Goal: Download file/media

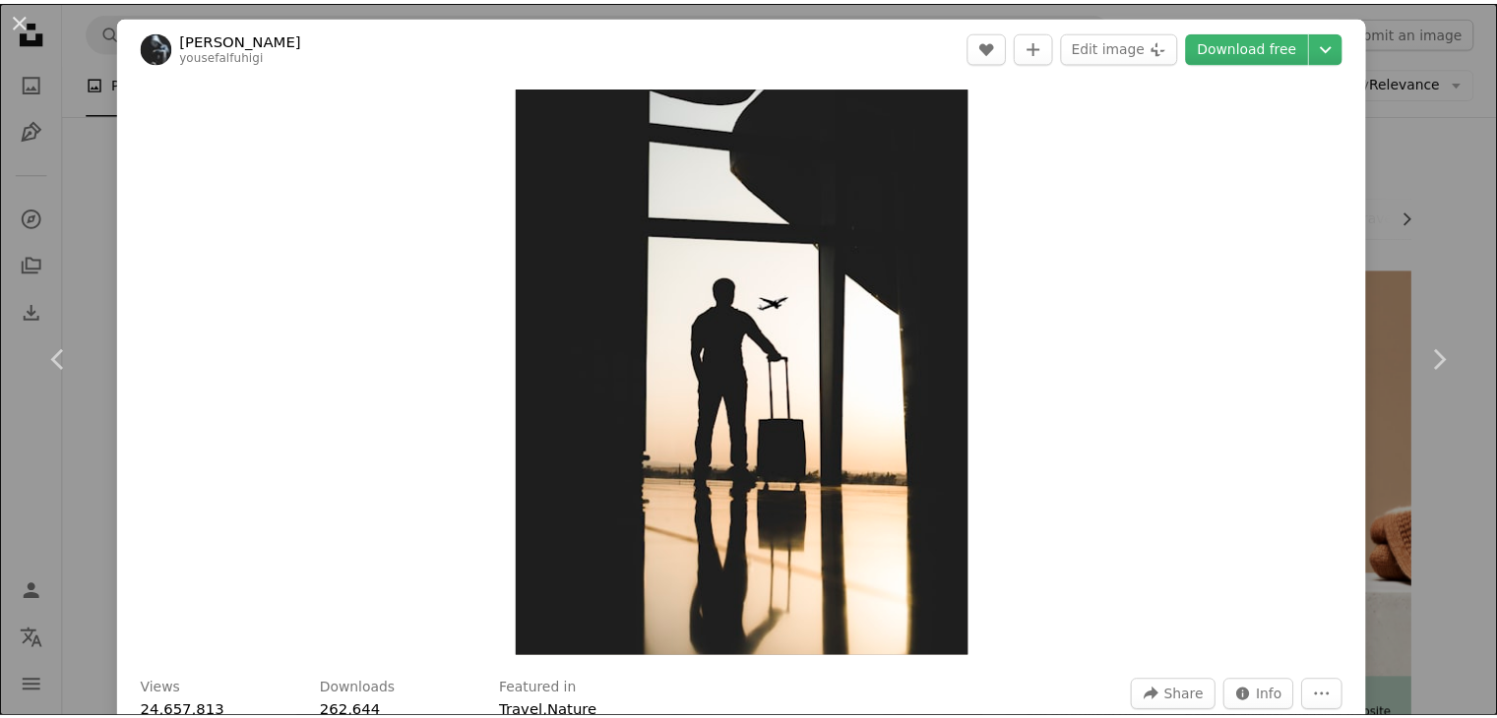
scroll to position [13737, 0]
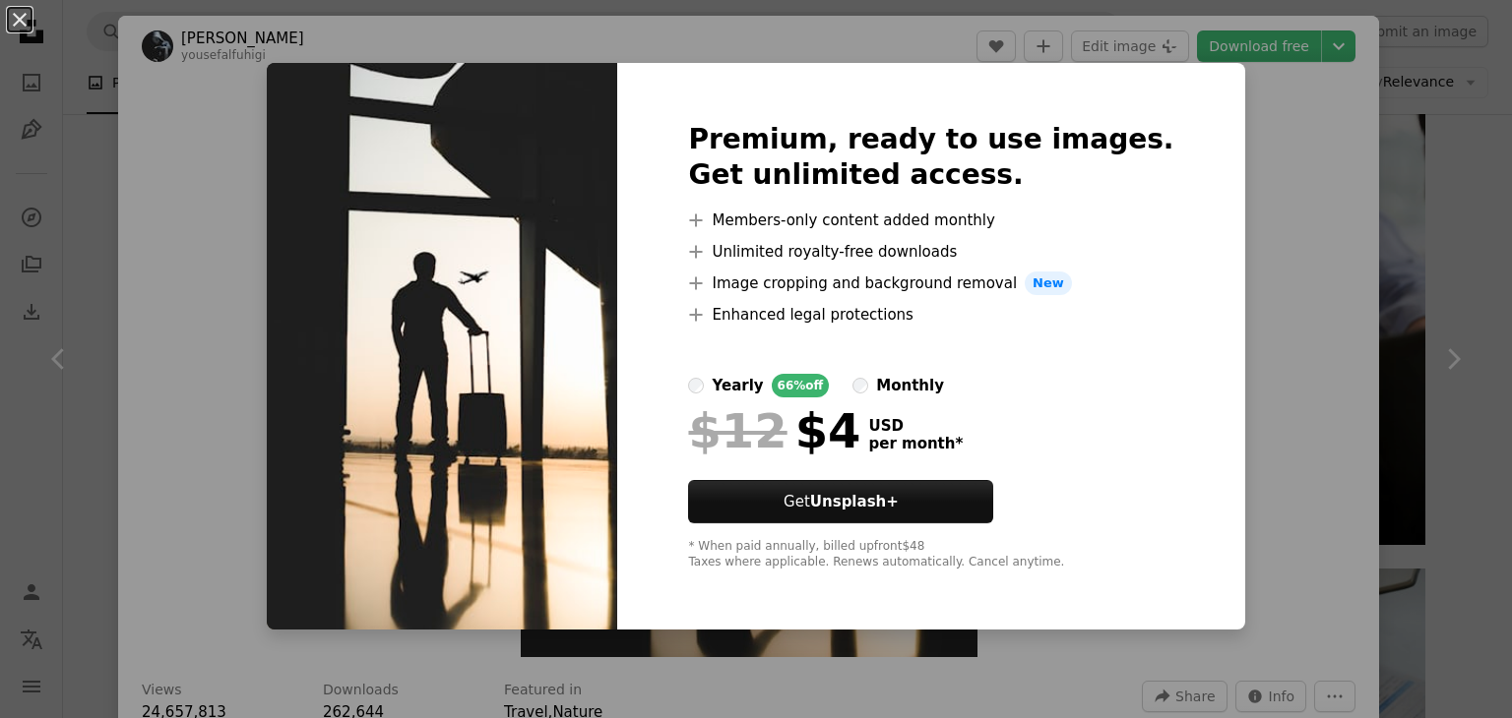
click at [1202, 221] on div "An X shape Premium, ready to use images. Get unlimited access. A plus sign Memb…" at bounding box center [756, 359] width 1512 height 718
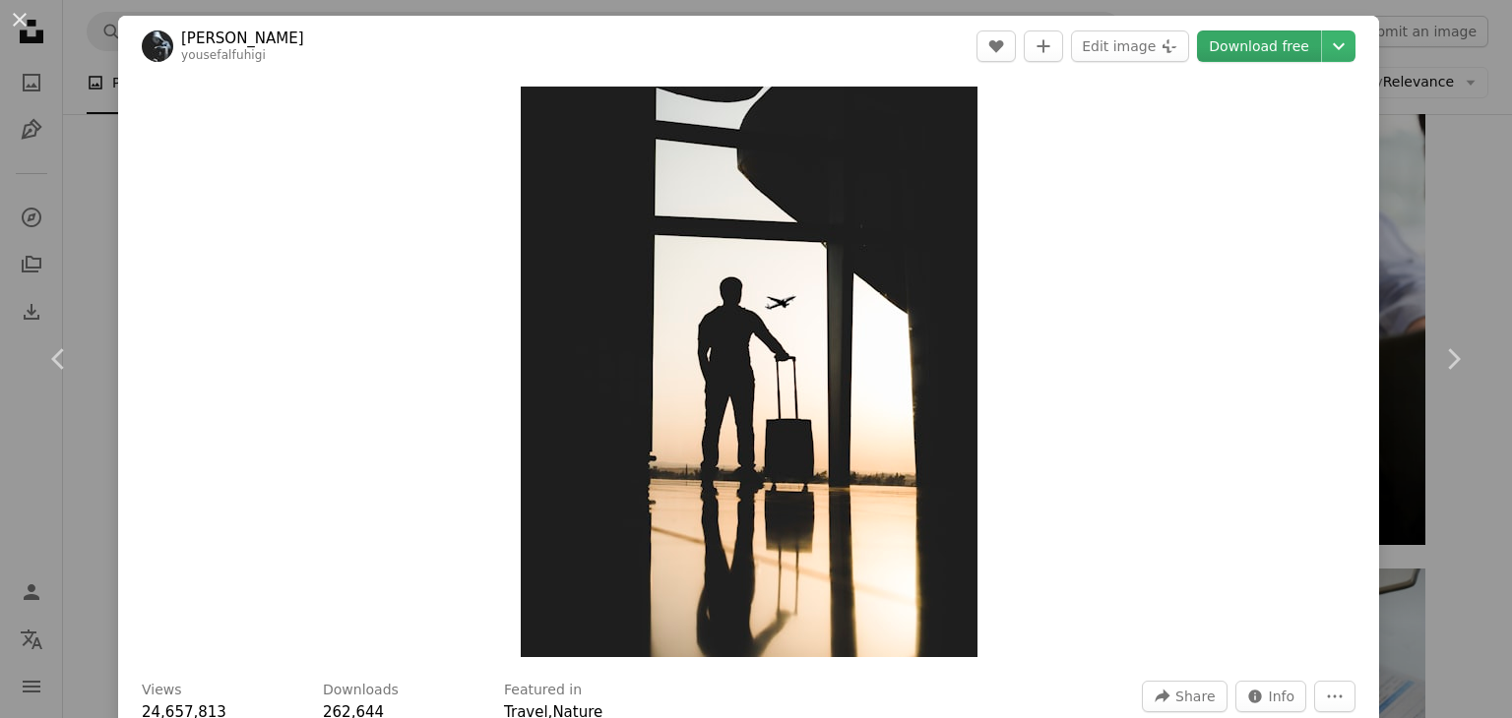
click at [1225, 56] on link "Download free" at bounding box center [1259, 46] width 124 height 31
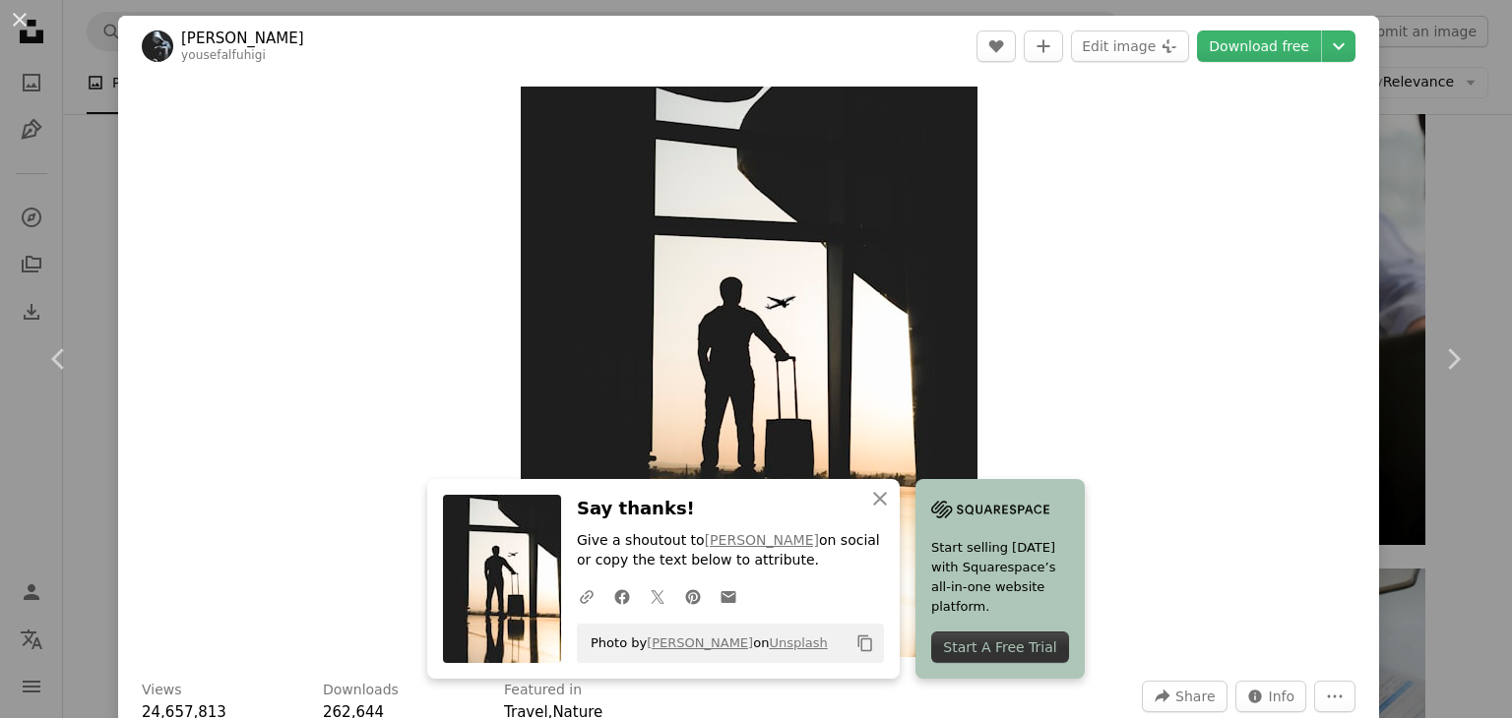
click at [1012, 200] on div "Zoom in" at bounding box center [748, 372] width 1261 height 590
click at [17, 23] on button "An X shape" at bounding box center [20, 20] width 24 height 24
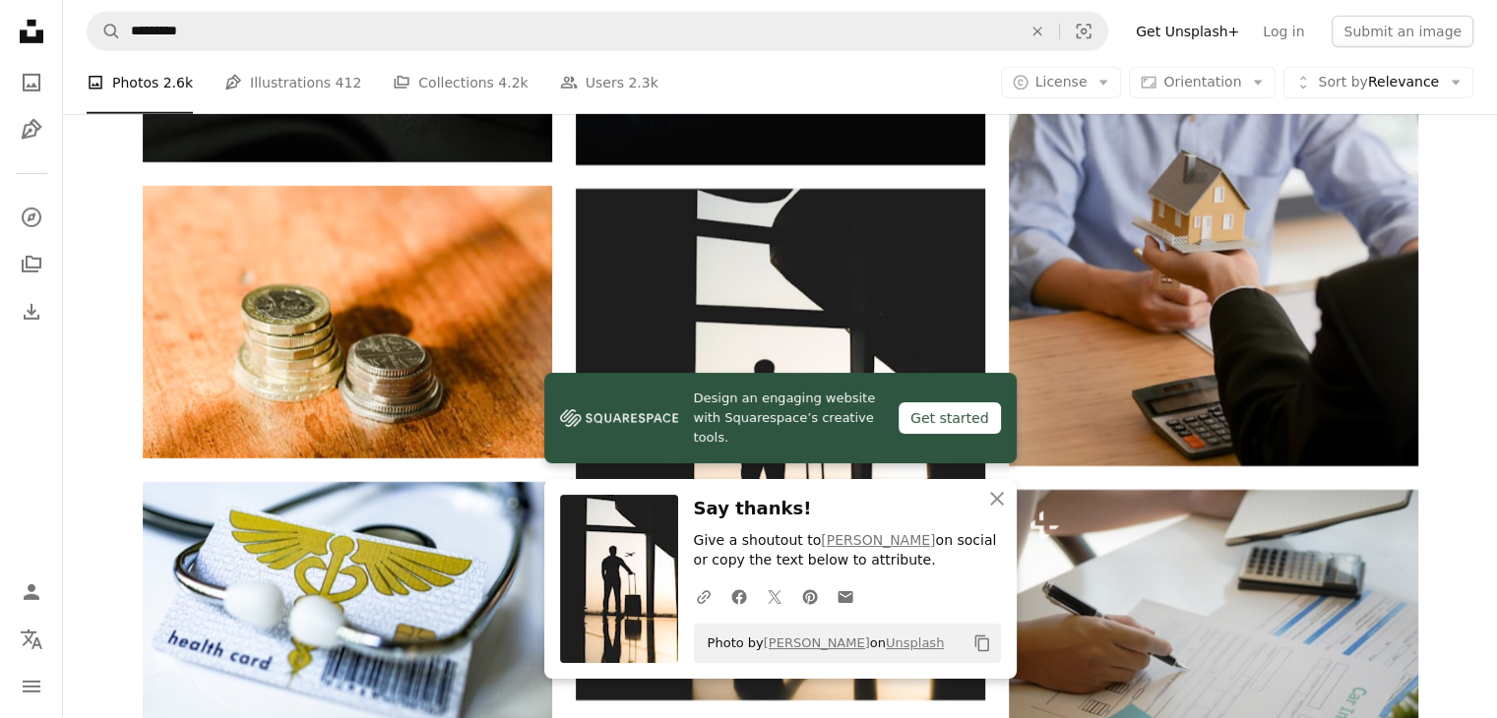
scroll to position [13855, 0]
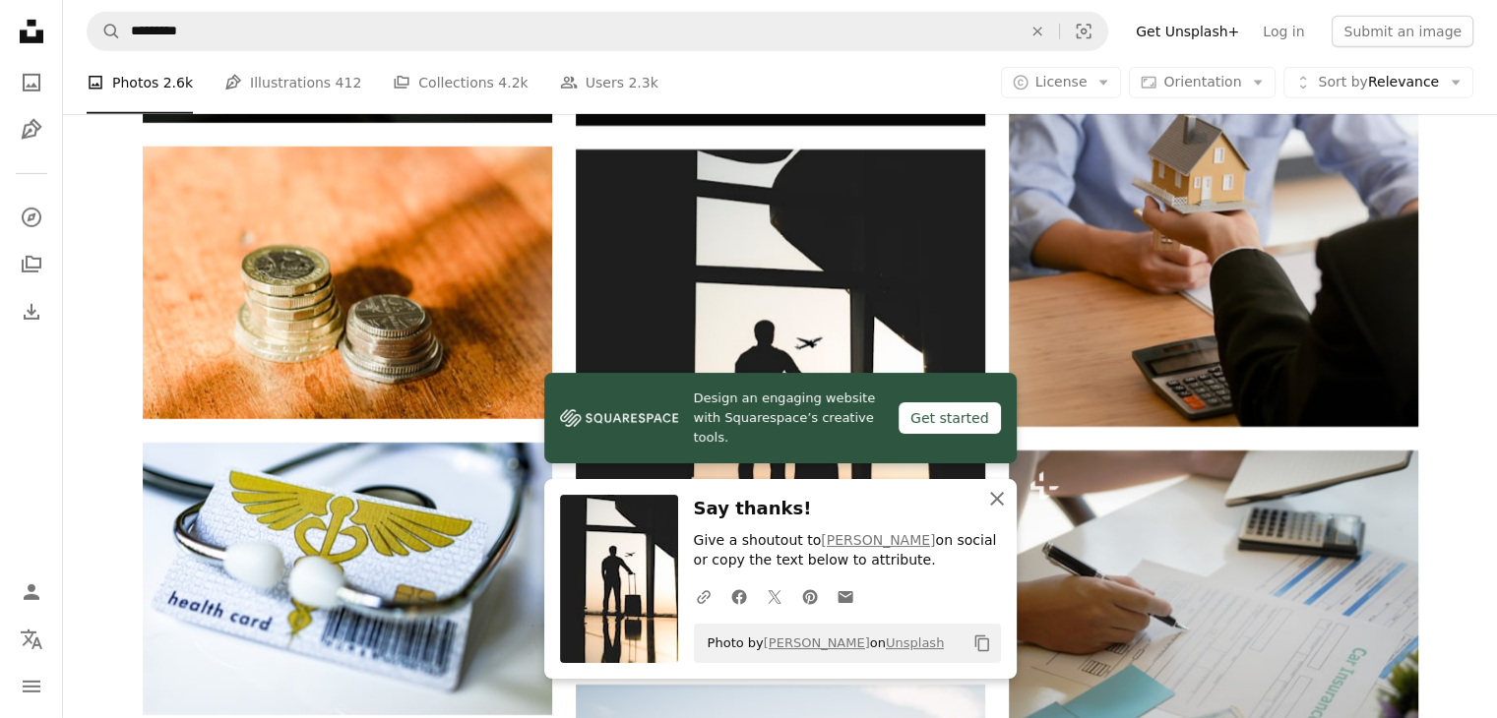
click at [1002, 501] on icon "An X shape" at bounding box center [997, 499] width 24 height 24
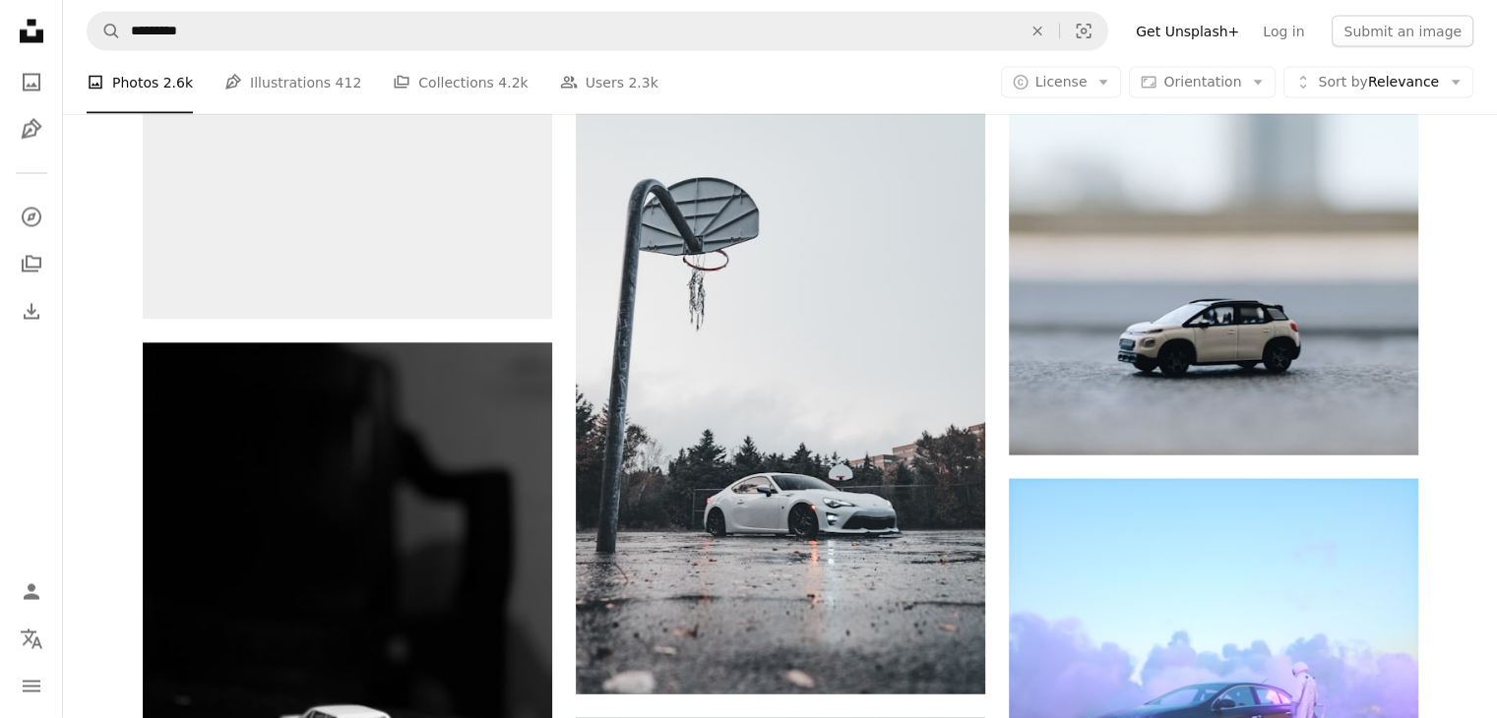
scroll to position [33694, 0]
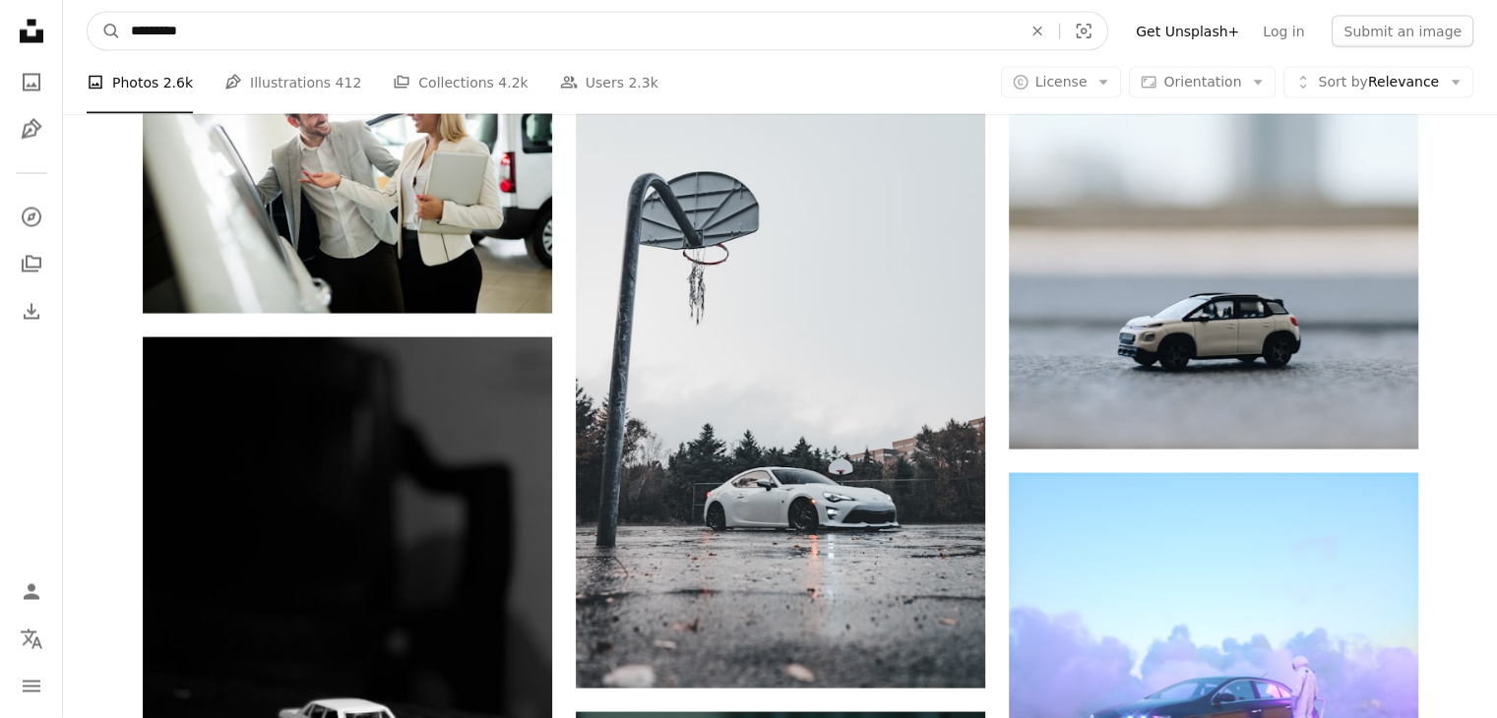
click at [128, 29] on input "*********" at bounding box center [568, 31] width 895 height 37
type input "**********"
click button "A magnifying glass" at bounding box center [104, 31] width 33 height 37
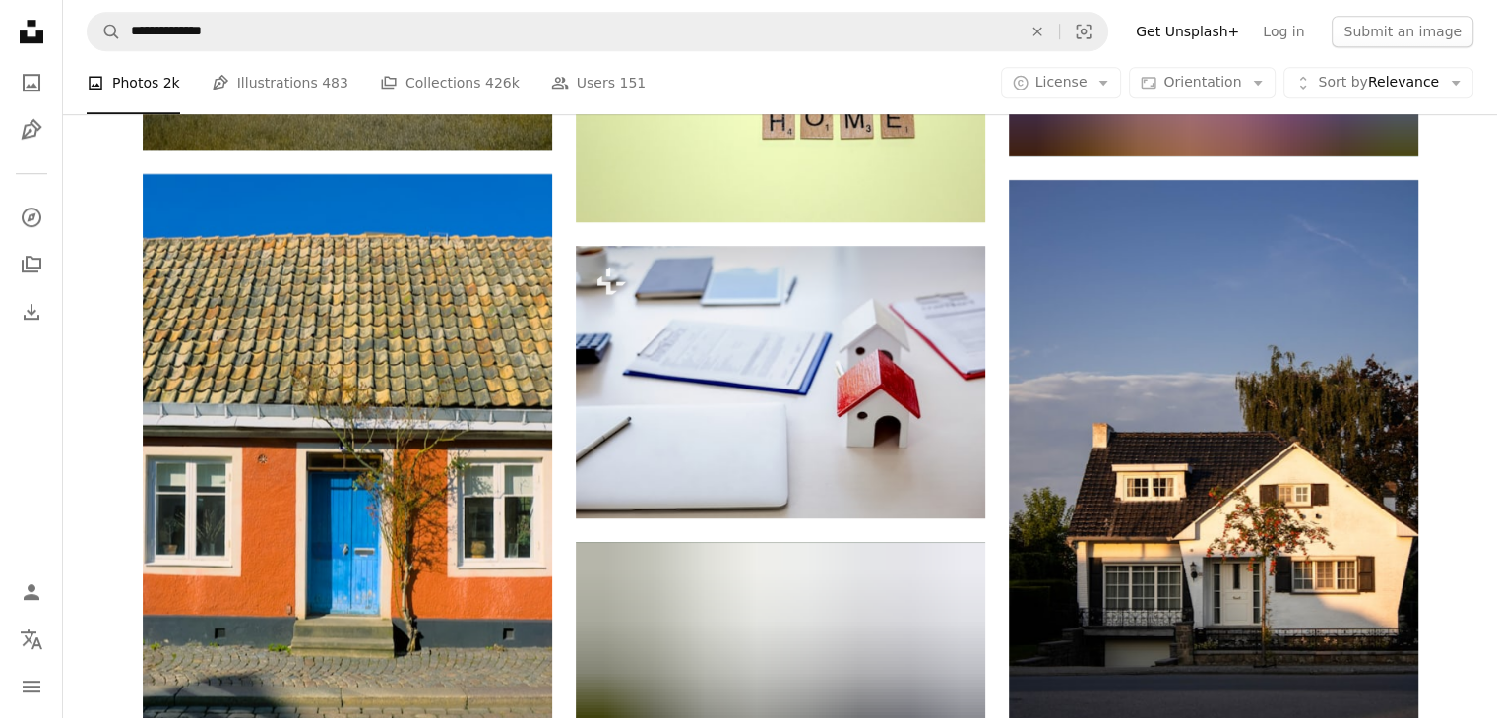
scroll to position [8935, 0]
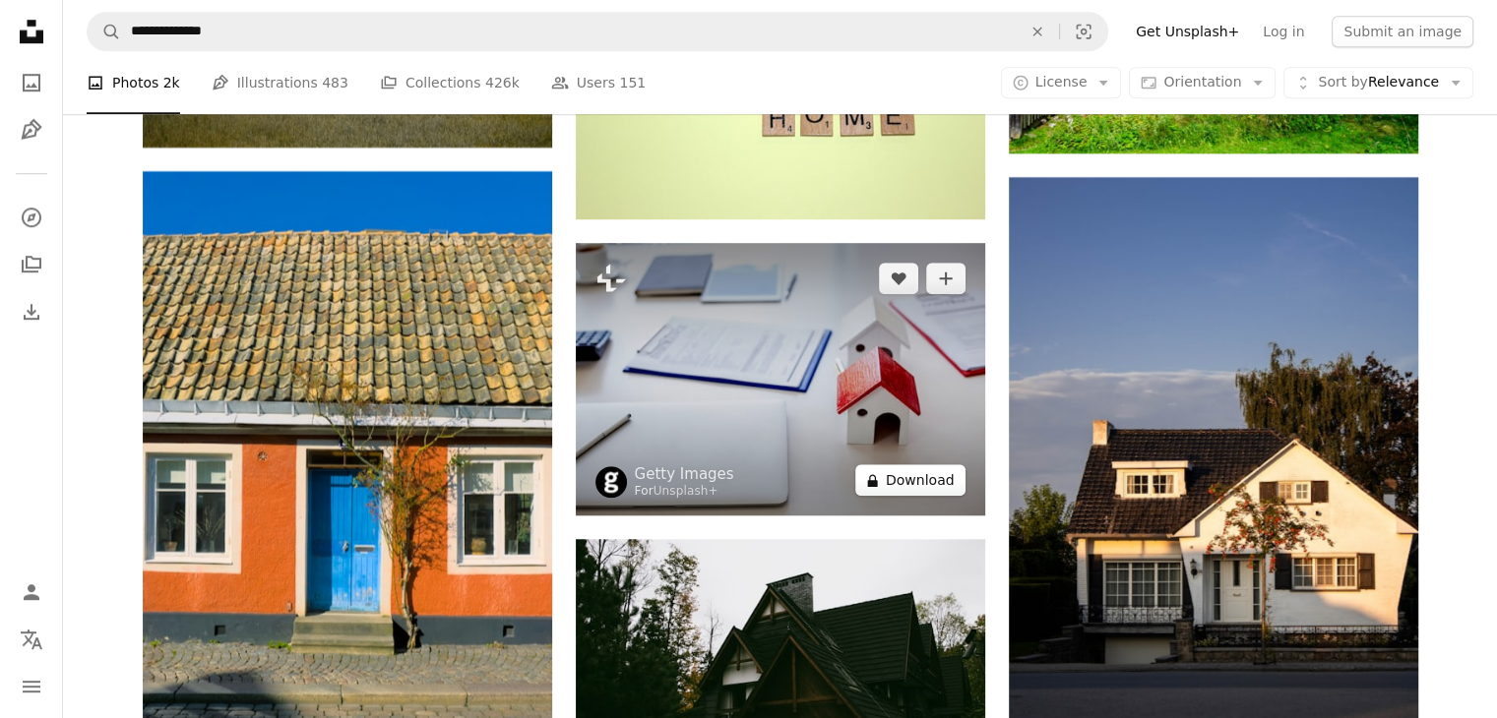
click at [917, 480] on button "A lock Download" at bounding box center [910, 479] width 110 height 31
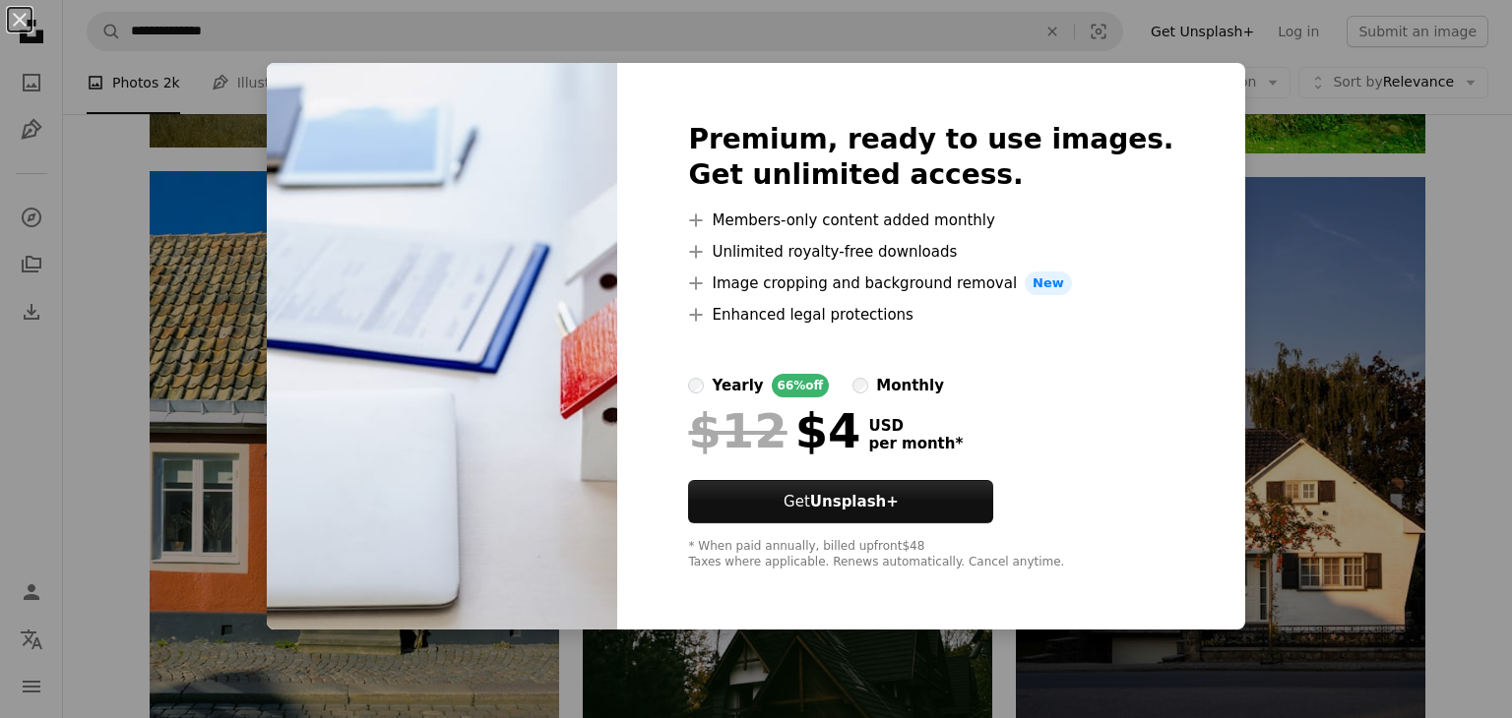
click at [1236, 295] on div "An X shape Premium, ready to use images. Get unlimited access. A plus sign Memb…" at bounding box center [756, 359] width 1512 height 718
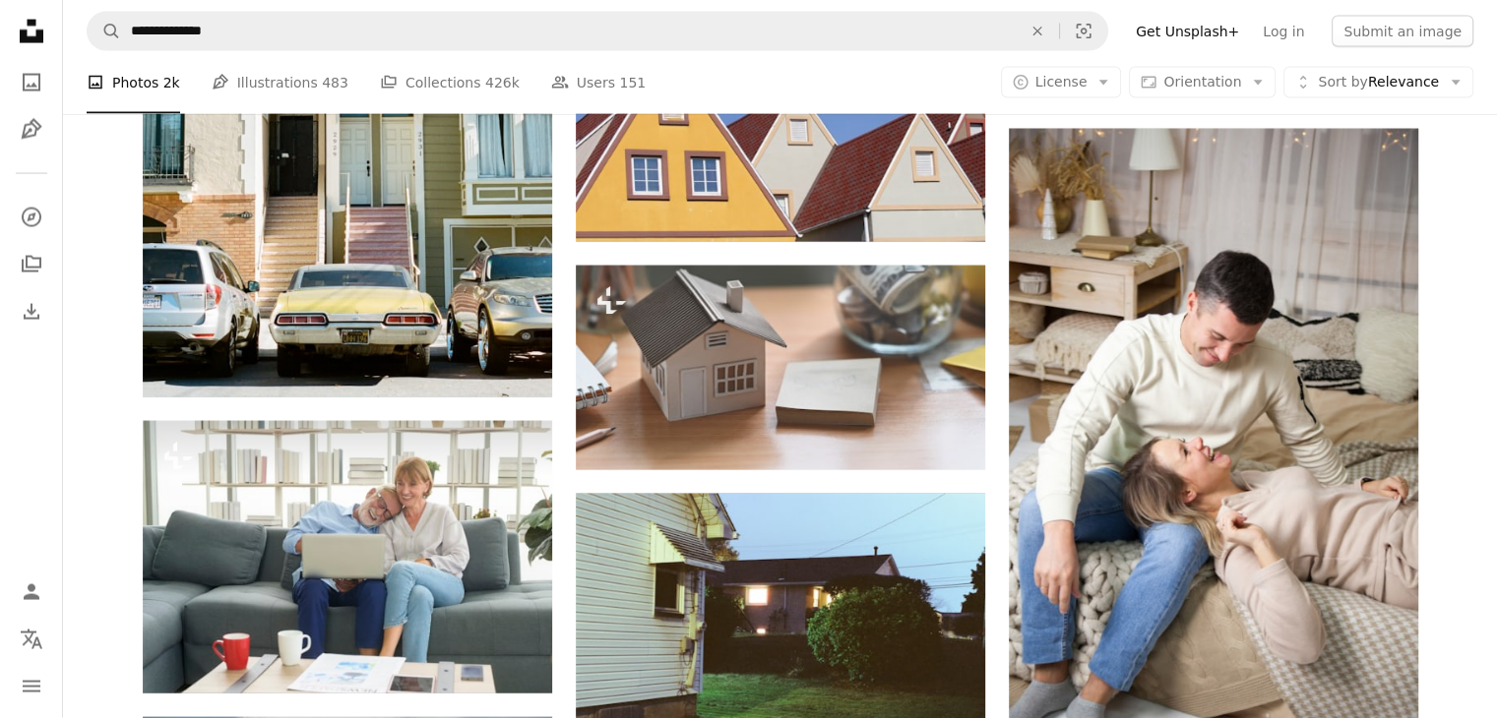
scroll to position [94076, 0]
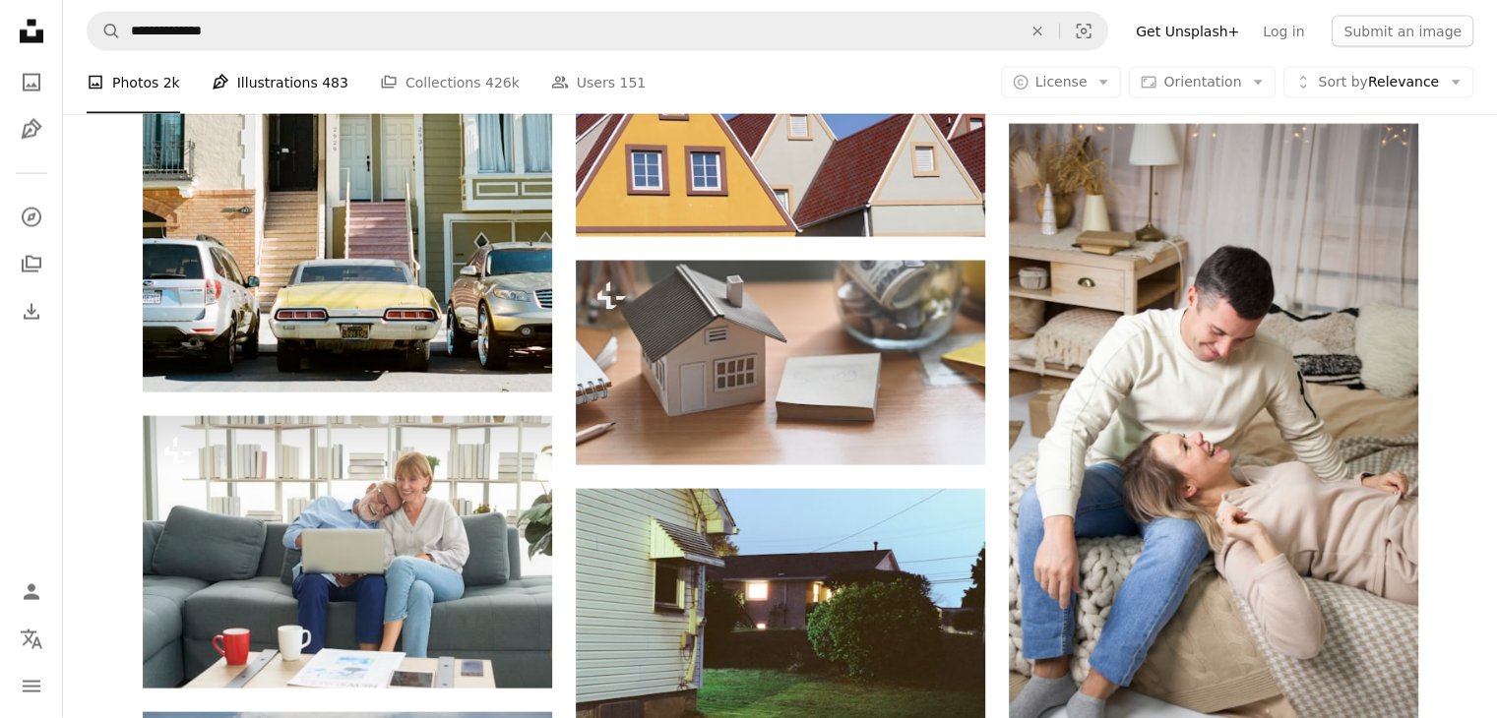
click at [322, 91] on span "483" at bounding box center [335, 83] width 27 height 22
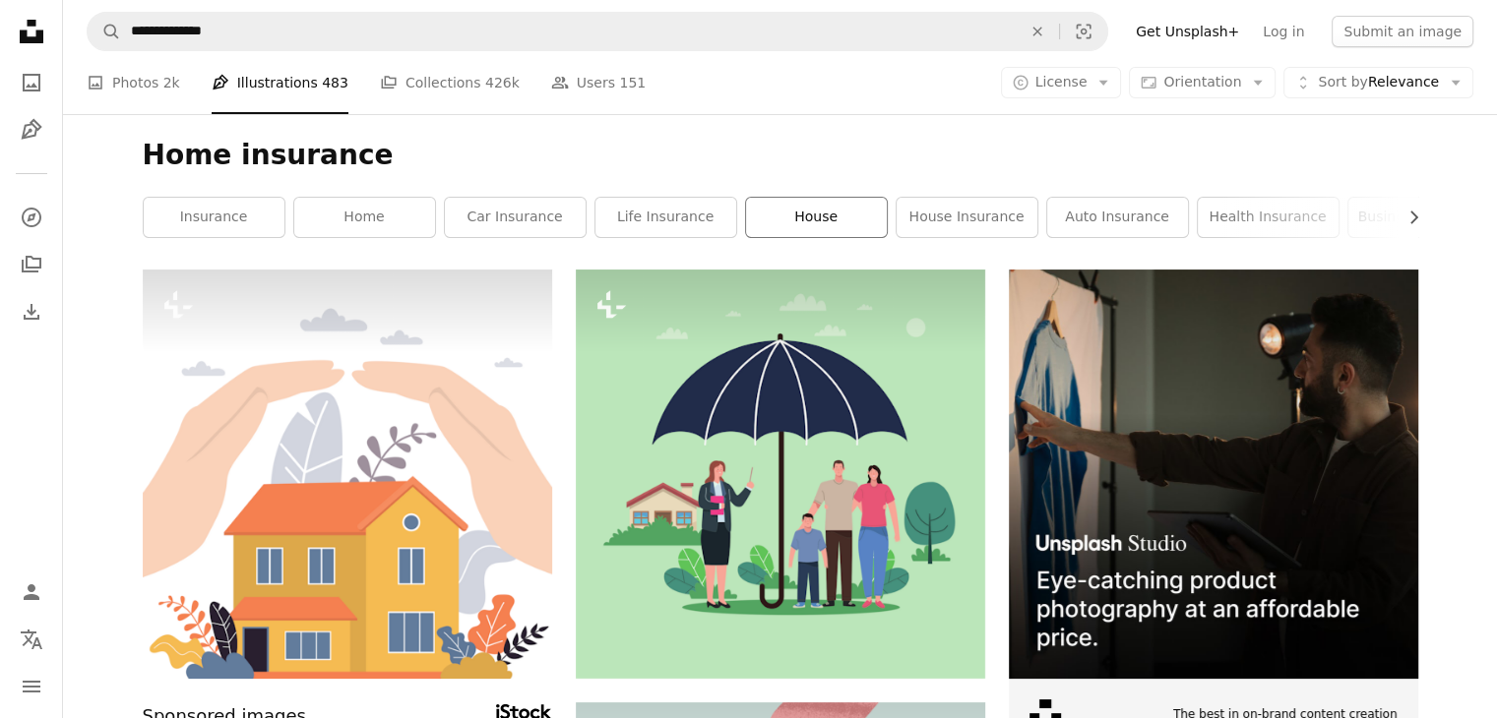
click at [812, 204] on link "house" at bounding box center [816, 217] width 141 height 39
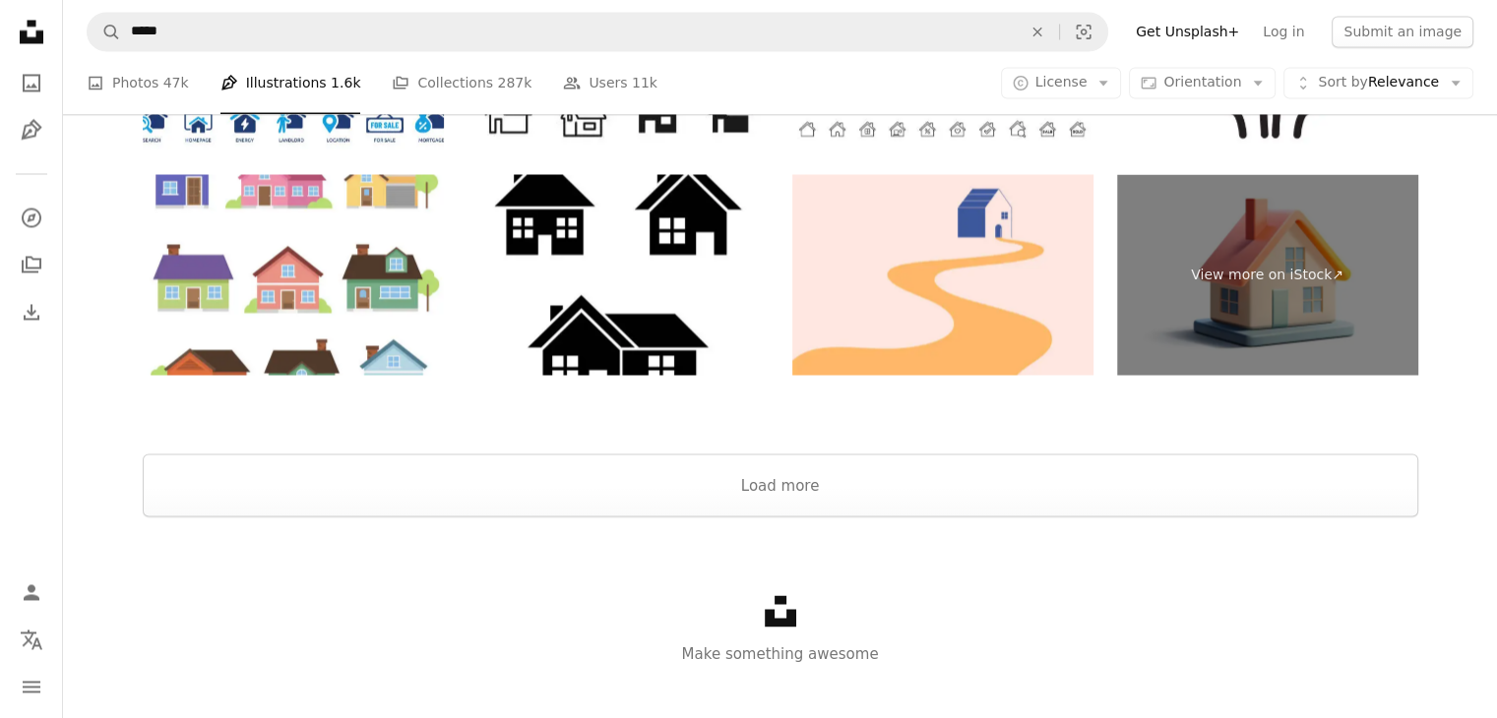
scroll to position [3533, 0]
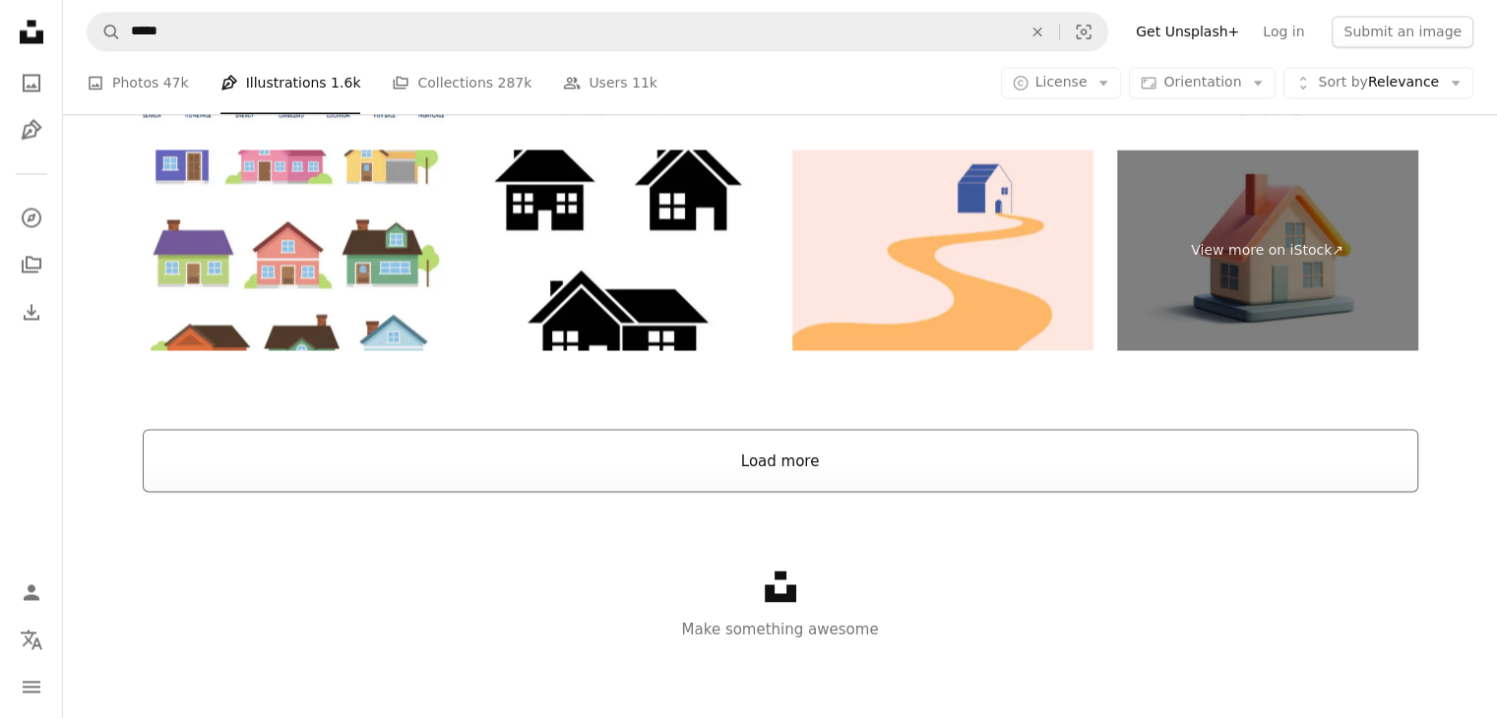
click at [764, 473] on button "Load more" at bounding box center [780, 460] width 1275 height 63
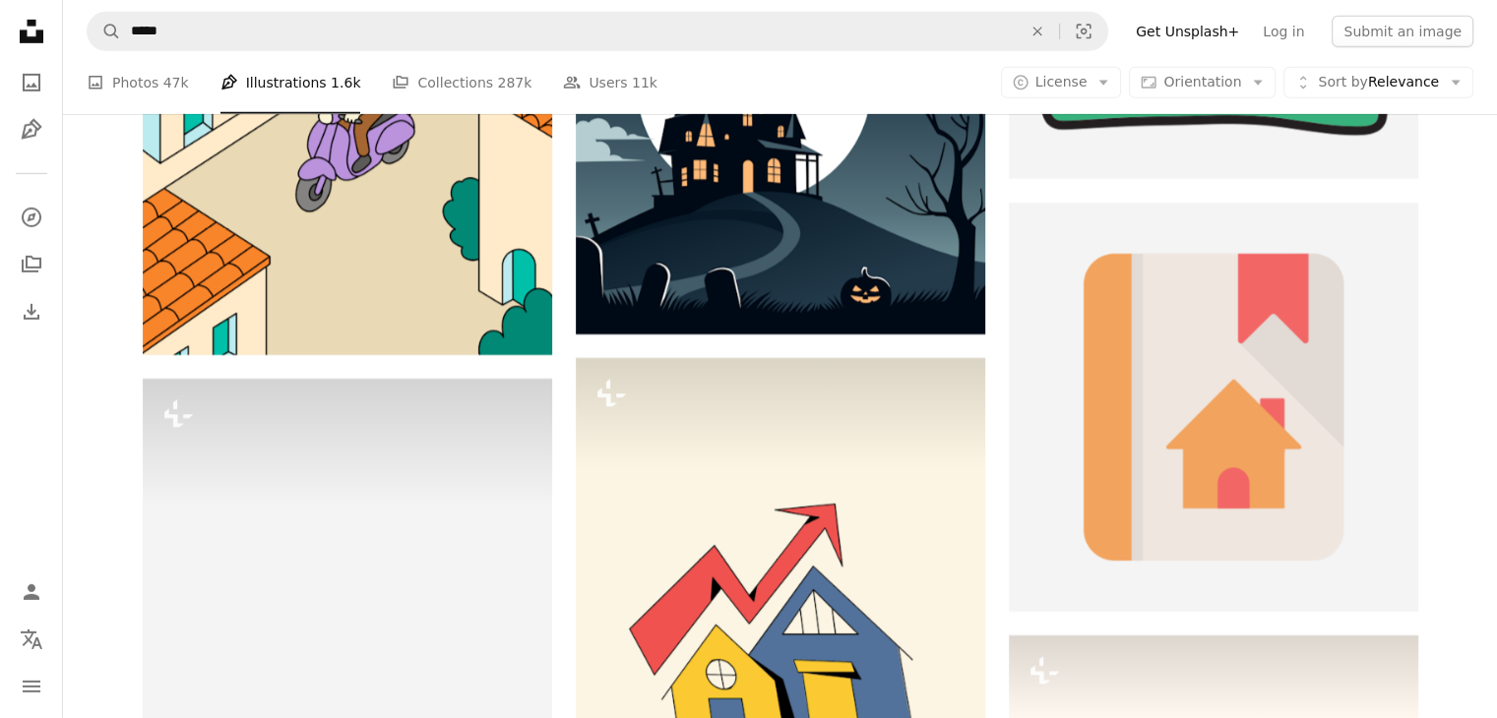
scroll to position [58719, 0]
